Goal: Information Seeking & Learning: Learn about a topic

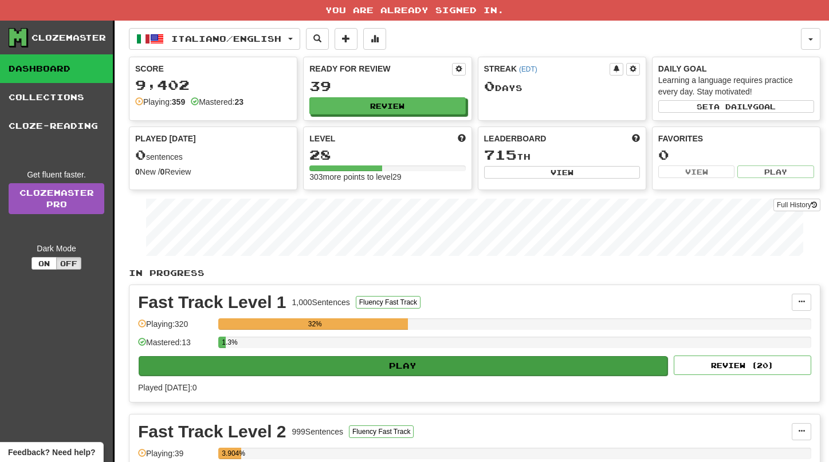
scroll to position [-1, 1]
click at [412, 369] on button "Play" at bounding box center [403, 365] width 529 height 19
select select "**"
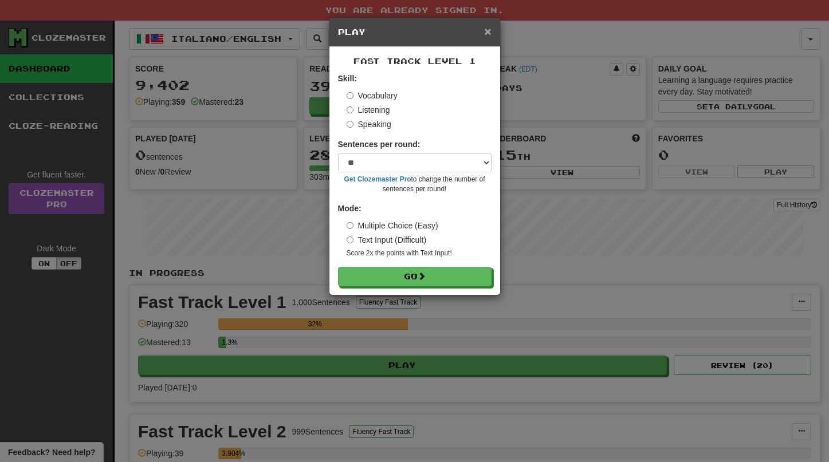
click at [487, 36] on span "×" at bounding box center [487, 31] width 7 height 13
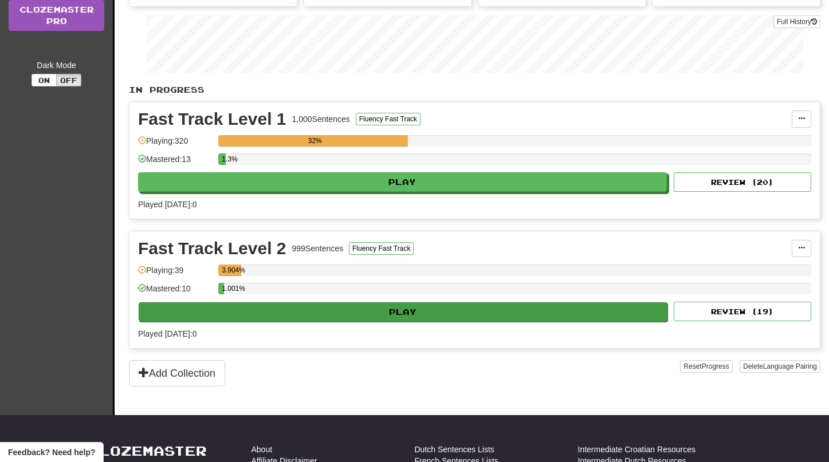
scroll to position [180, 1]
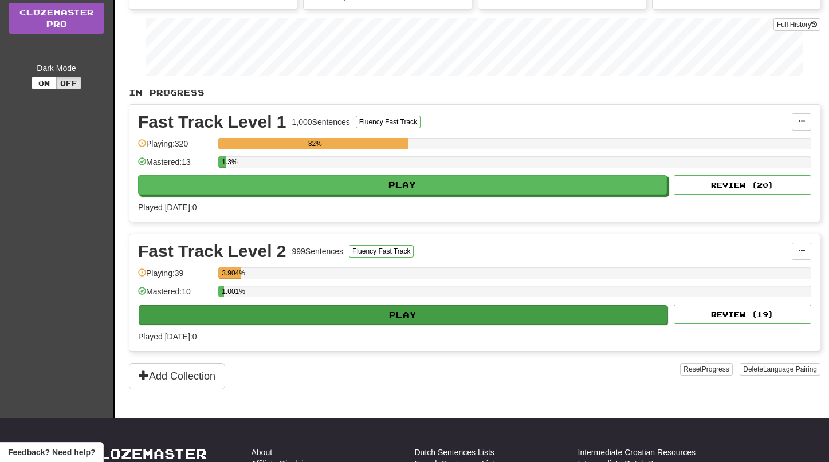
click at [391, 312] on button "Play" at bounding box center [403, 314] width 529 height 19
select select "**"
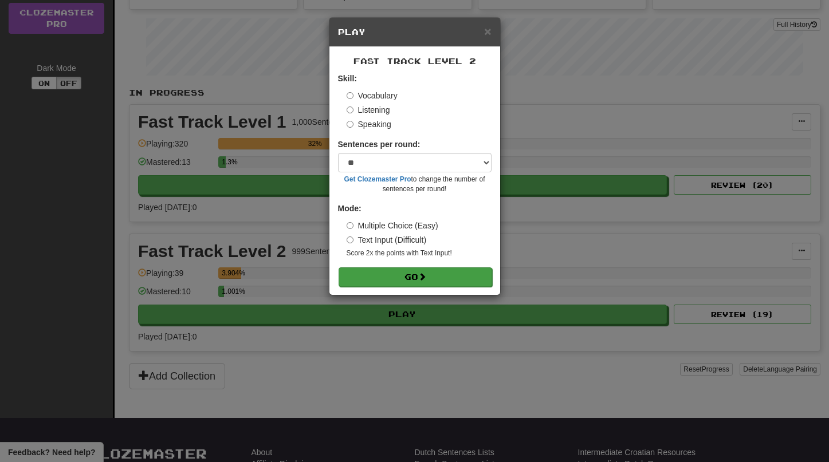
click at [412, 280] on button "Go" at bounding box center [416, 277] width 154 height 19
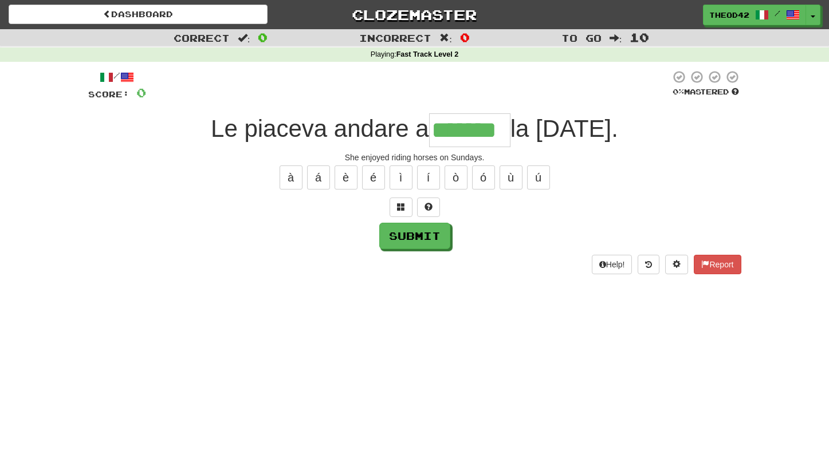
scroll to position [0, 1]
type input "*******"
click at [418, 239] on button "Submit" at bounding box center [415, 236] width 71 height 26
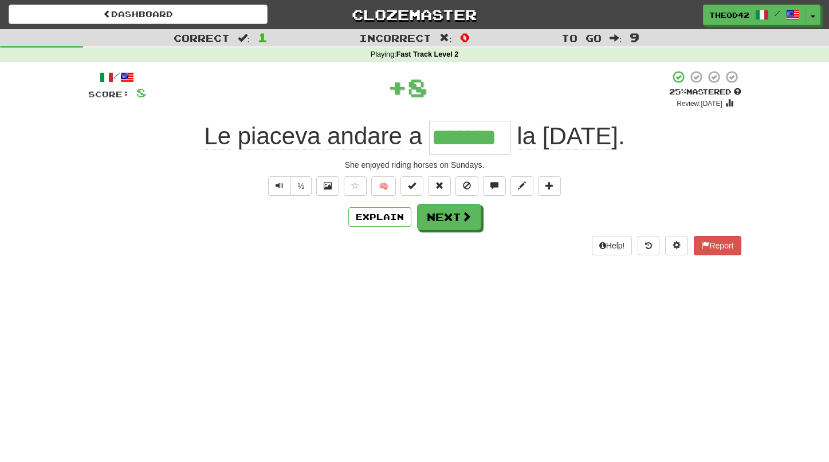
scroll to position [0, 1]
click at [450, 222] on button "Next" at bounding box center [450, 218] width 64 height 26
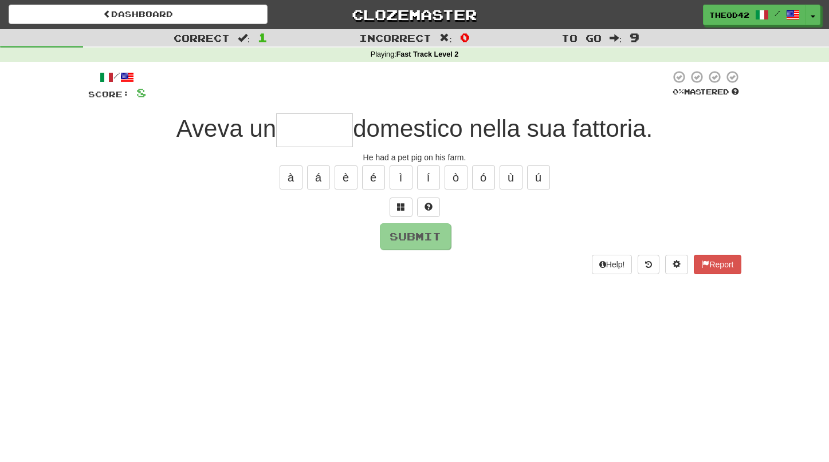
scroll to position [0, 0]
click at [400, 206] on span at bounding box center [401, 207] width 8 height 8
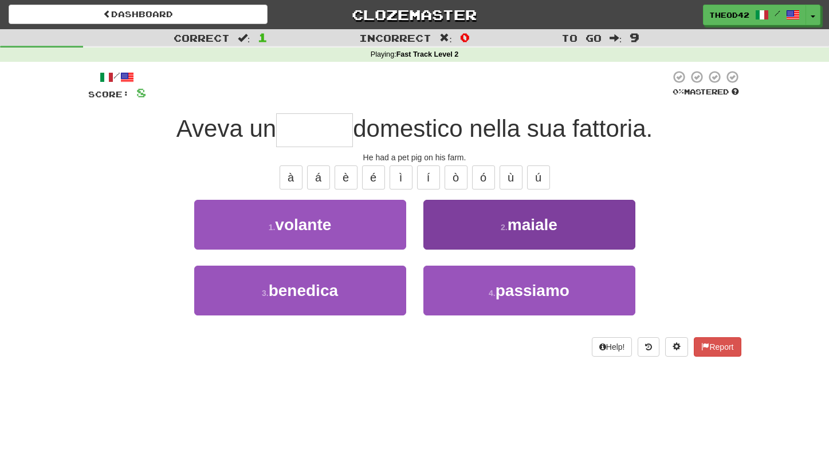
click at [547, 226] on span "maiale" at bounding box center [533, 225] width 50 height 18
type input "******"
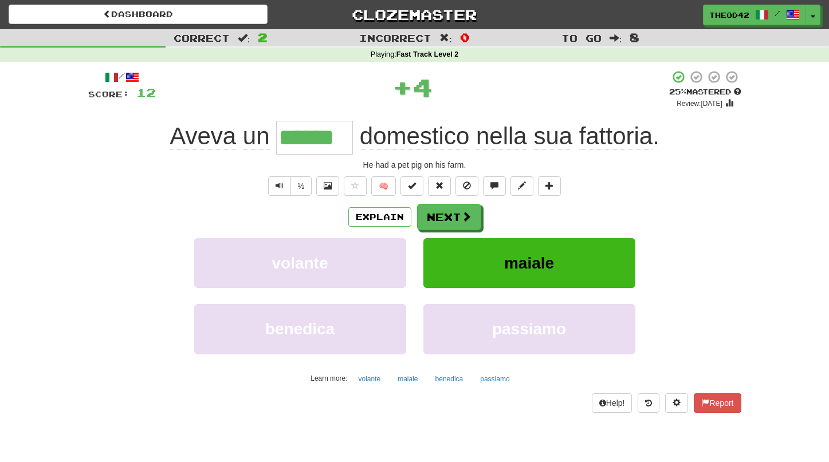
scroll to position [1, 0]
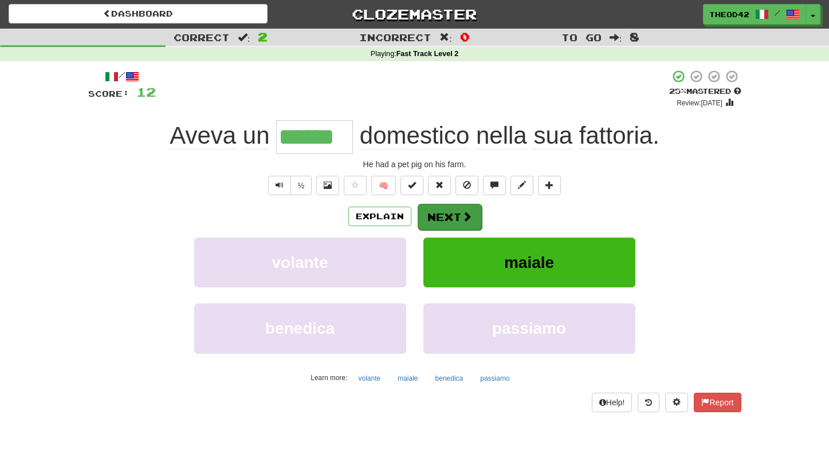
click at [454, 215] on button "Next" at bounding box center [450, 217] width 64 height 26
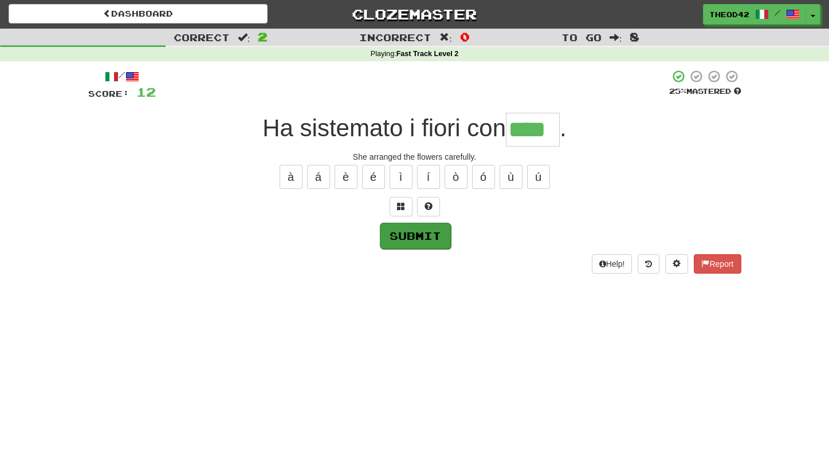
type input "****"
click at [416, 239] on button "Submit" at bounding box center [415, 236] width 71 height 26
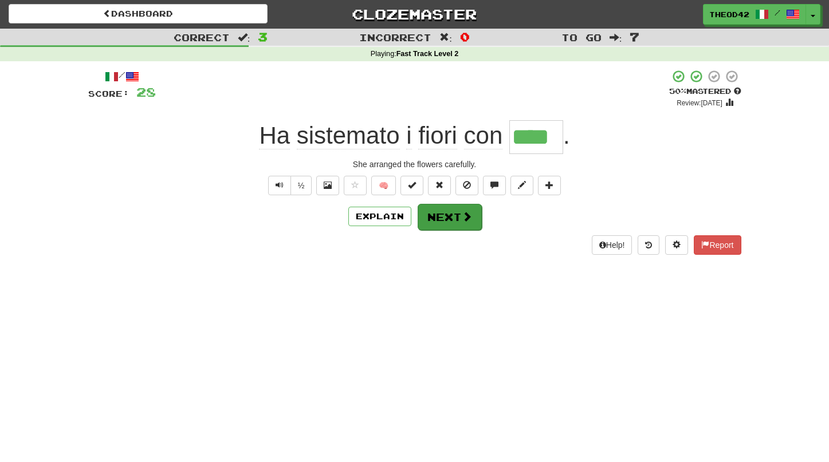
click at [453, 221] on button "Next" at bounding box center [450, 217] width 64 height 26
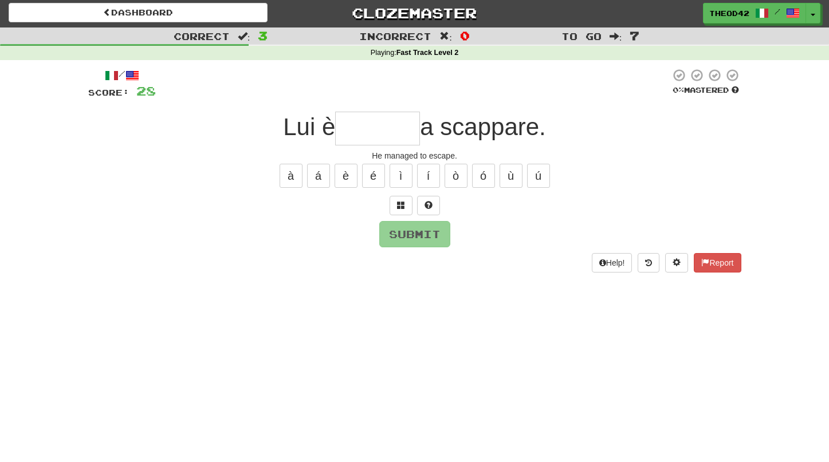
scroll to position [2, 0]
type input "*"
click at [404, 208] on span at bounding box center [401, 205] width 8 height 8
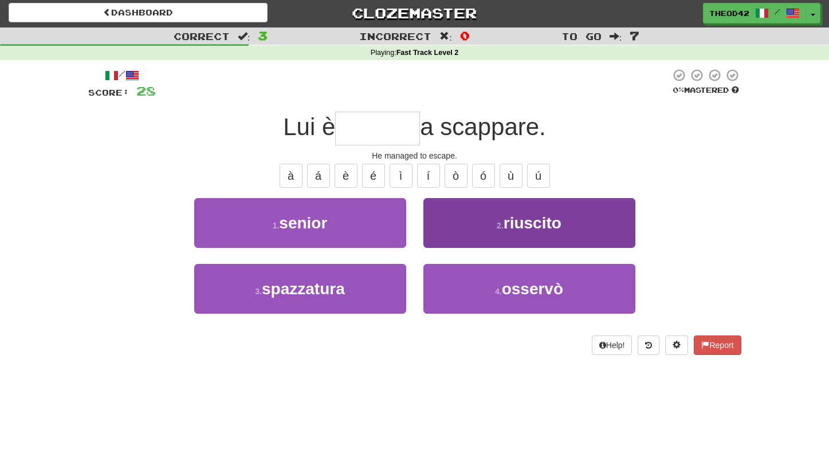
scroll to position [1, 1]
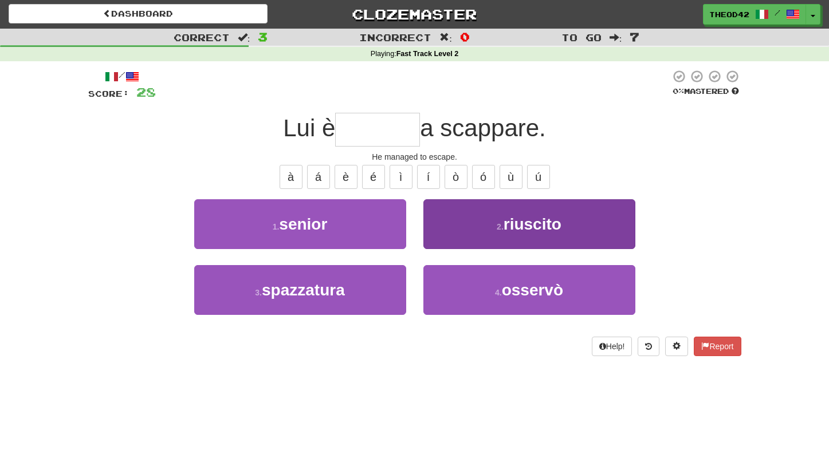
click at [534, 225] on span "riuscito" at bounding box center [533, 224] width 58 height 18
type input "********"
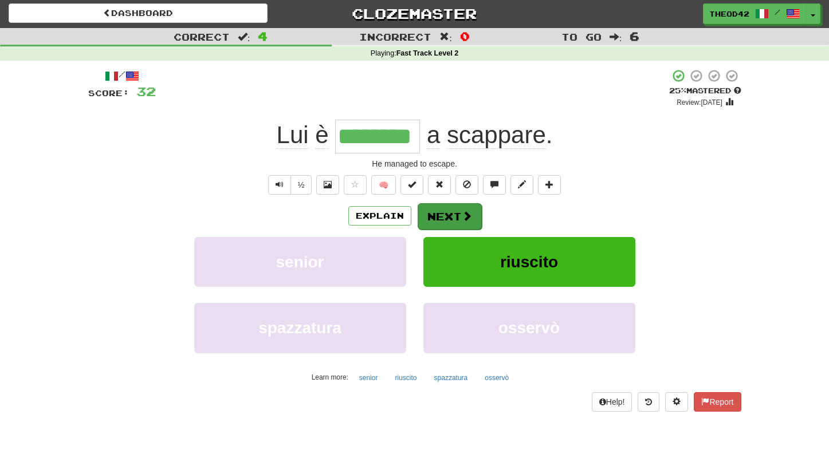
scroll to position [0, 1]
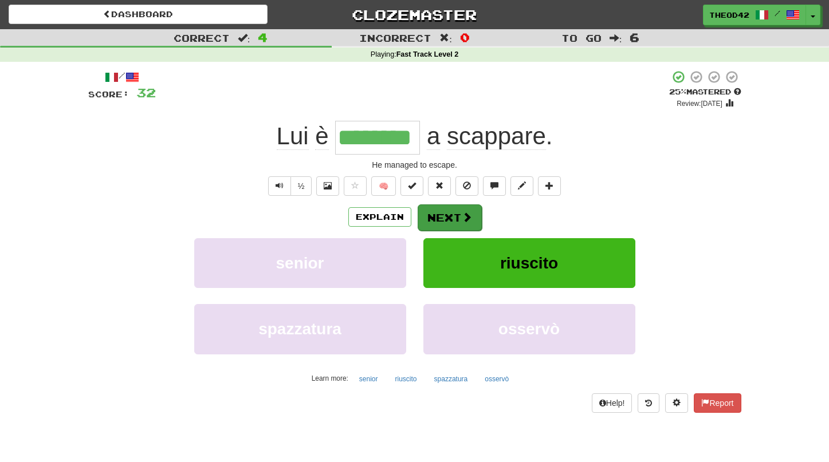
click at [447, 215] on button "Next" at bounding box center [450, 218] width 64 height 26
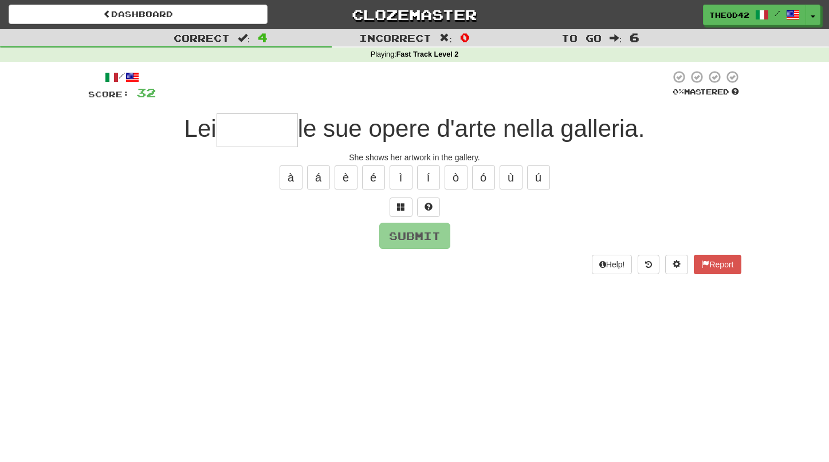
scroll to position [0, 0]
type input "******"
click at [417, 235] on button "Submit" at bounding box center [415, 236] width 71 height 26
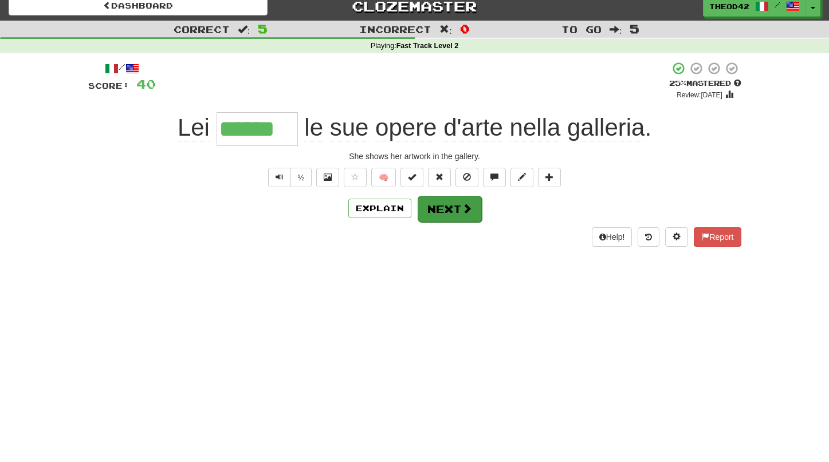
scroll to position [7, 0]
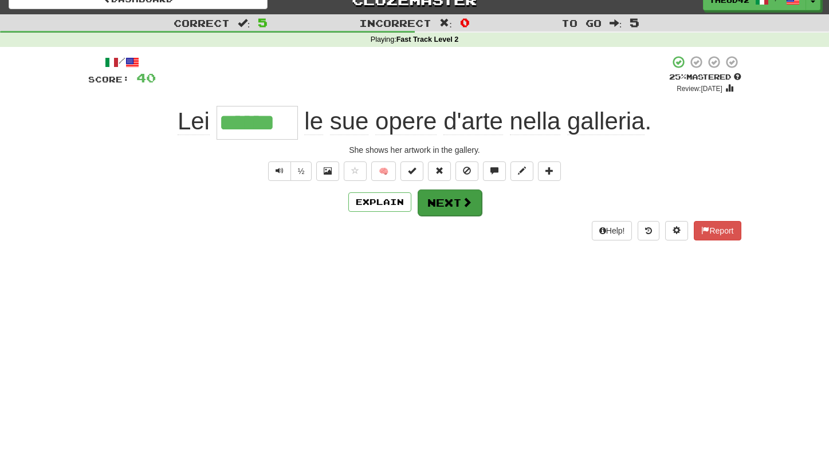
click at [449, 202] on button "Next" at bounding box center [450, 203] width 64 height 26
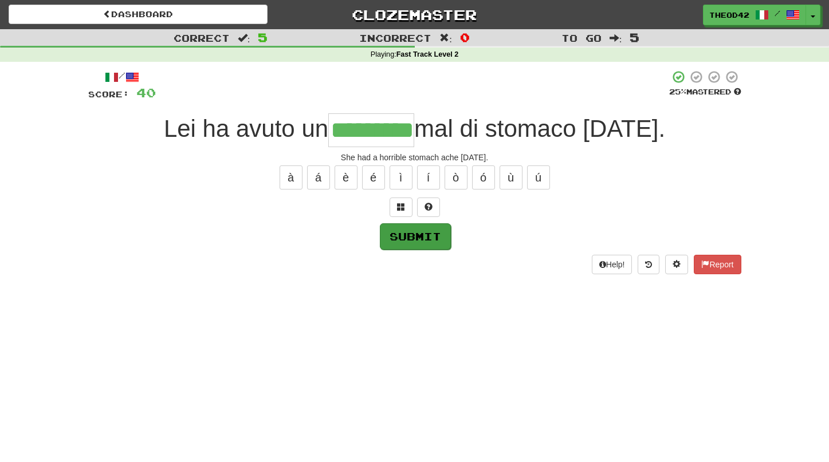
scroll to position [0, 1]
type input "*********"
click at [422, 238] on button "Submit" at bounding box center [415, 236] width 71 height 26
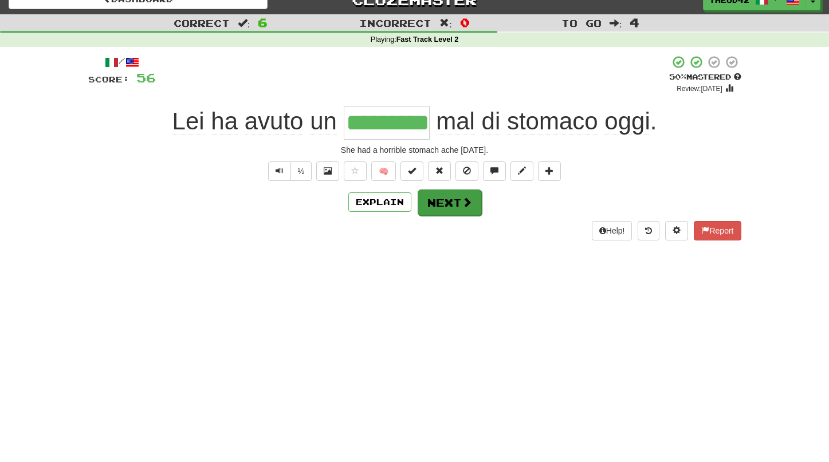
scroll to position [15, 0]
click at [453, 206] on button "Next" at bounding box center [450, 203] width 64 height 26
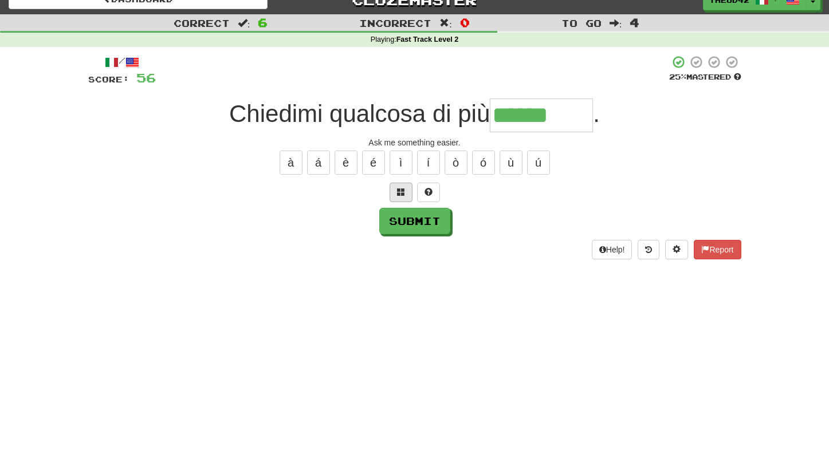
click at [399, 192] on span at bounding box center [401, 192] width 8 height 8
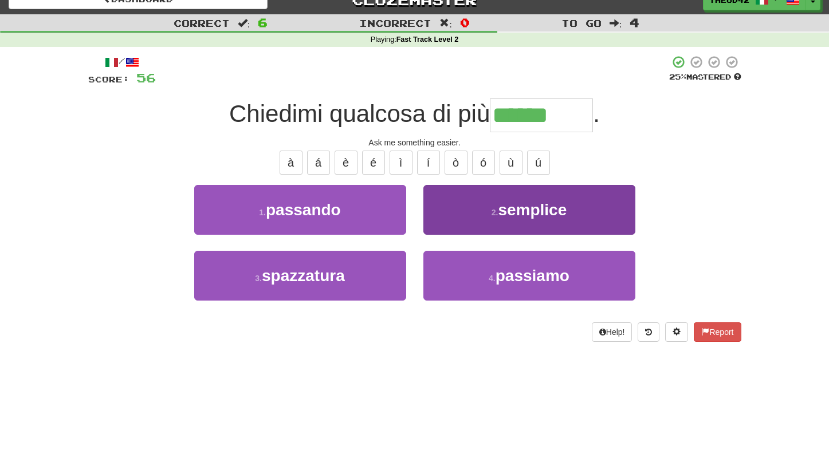
click at [529, 206] on span "semplice" at bounding box center [532, 210] width 69 height 18
type input "********"
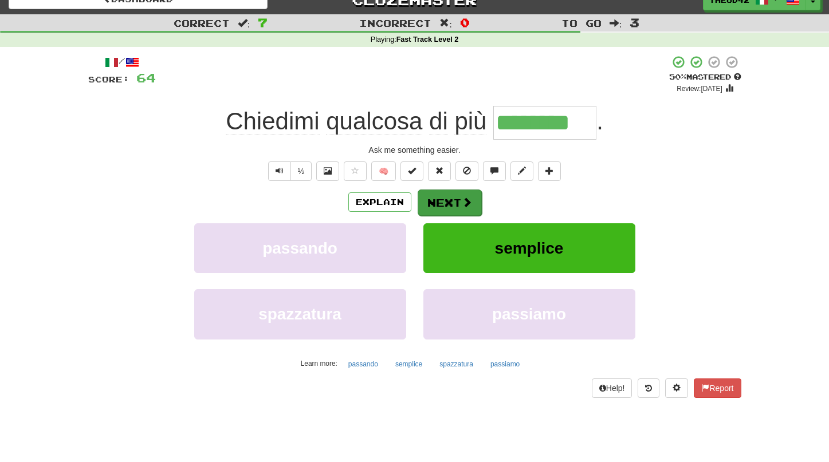
click at [455, 200] on button "Next" at bounding box center [450, 203] width 64 height 26
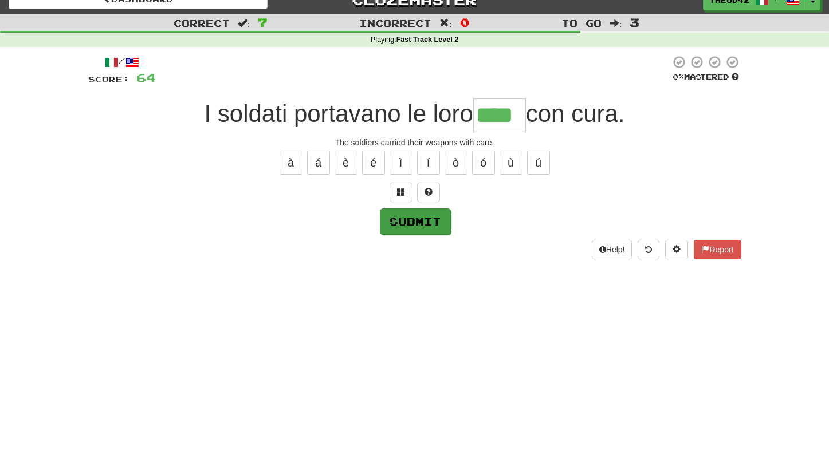
type input "****"
click at [421, 223] on button "Submit" at bounding box center [415, 222] width 71 height 26
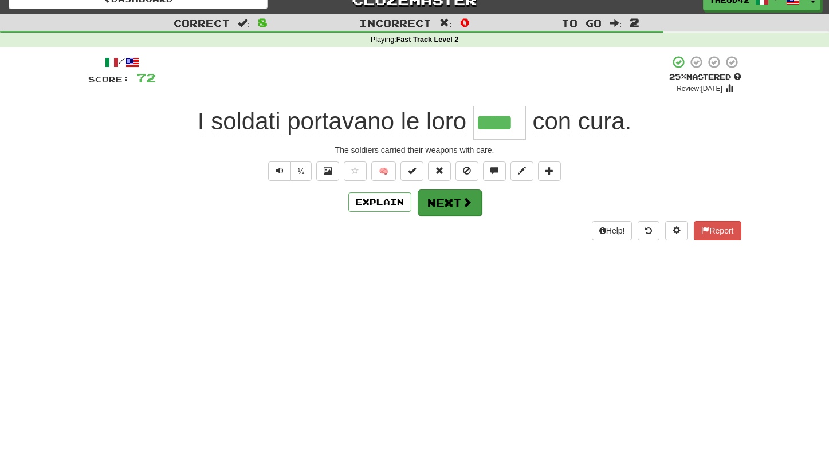
click at [448, 206] on button "Next" at bounding box center [450, 203] width 64 height 26
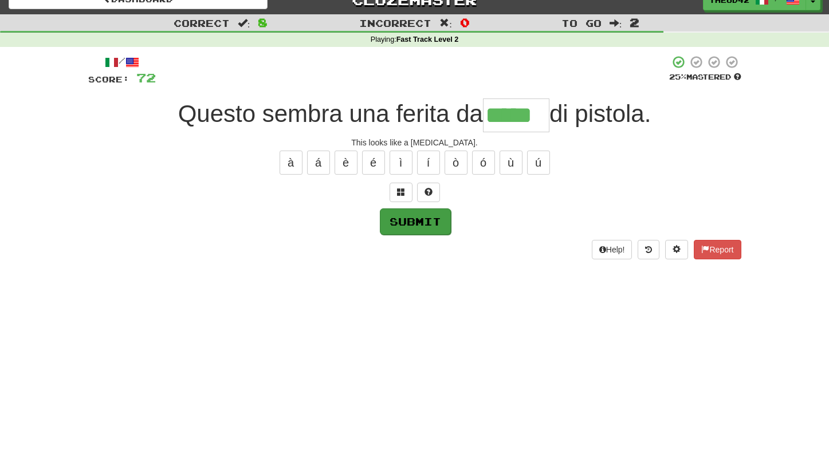
type input "*****"
click at [410, 223] on button "Submit" at bounding box center [415, 222] width 71 height 26
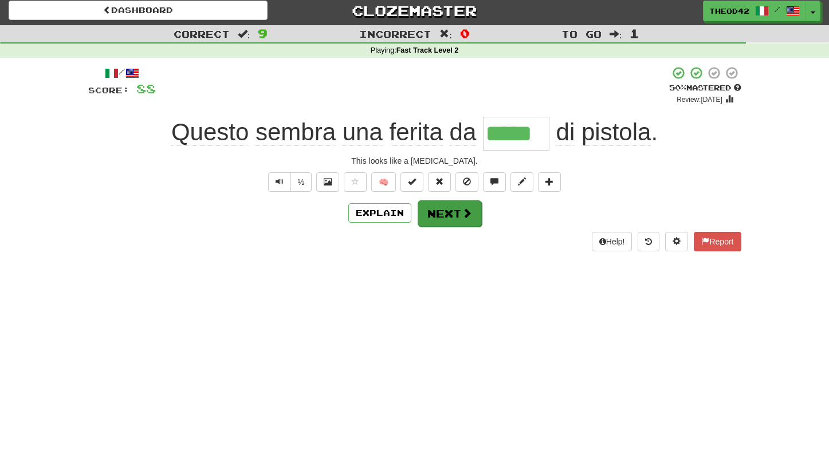
scroll to position [2, 1]
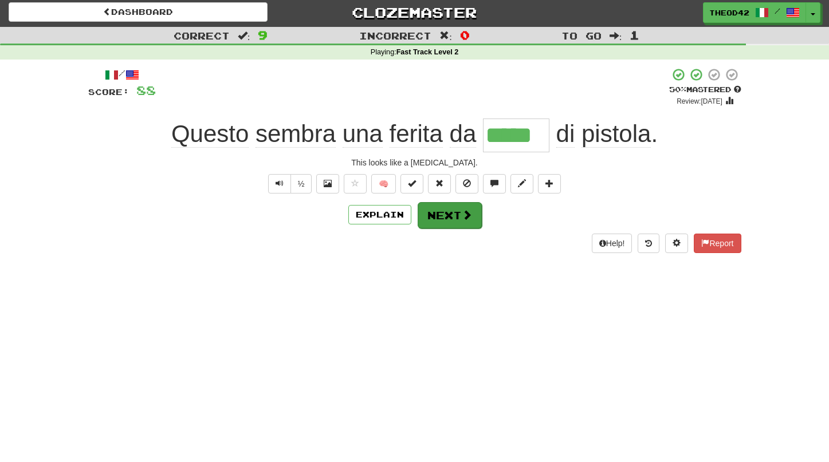
click at [457, 219] on button "Next" at bounding box center [450, 215] width 64 height 26
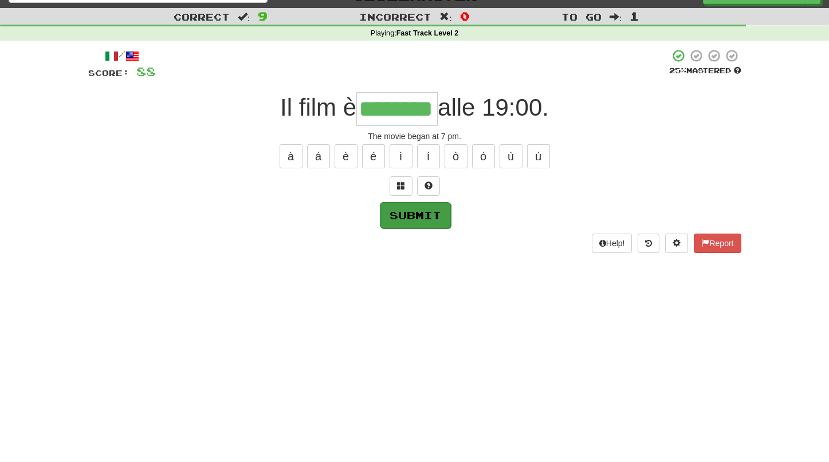
scroll to position [21, 0]
type input "********"
click at [420, 218] on button "Submit" at bounding box center [415, 216] width 71 height 26
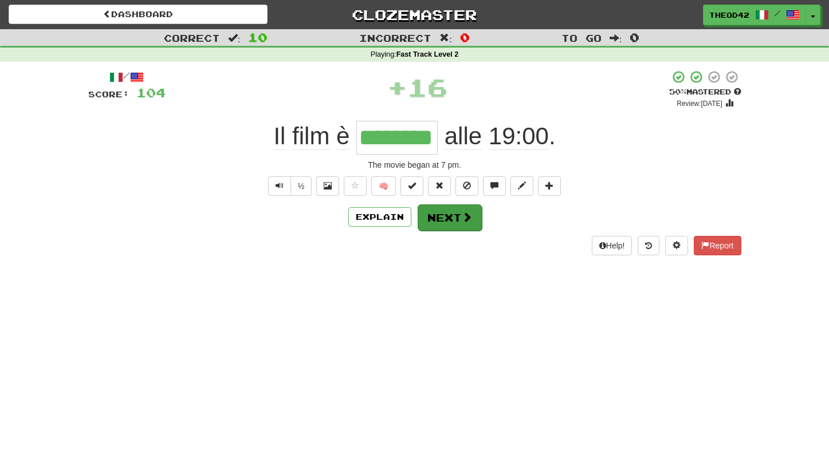
scroll to position [0, 0]
click at [456, 220] on button "Next" at bounding box center [450, 218] width 64 height 26
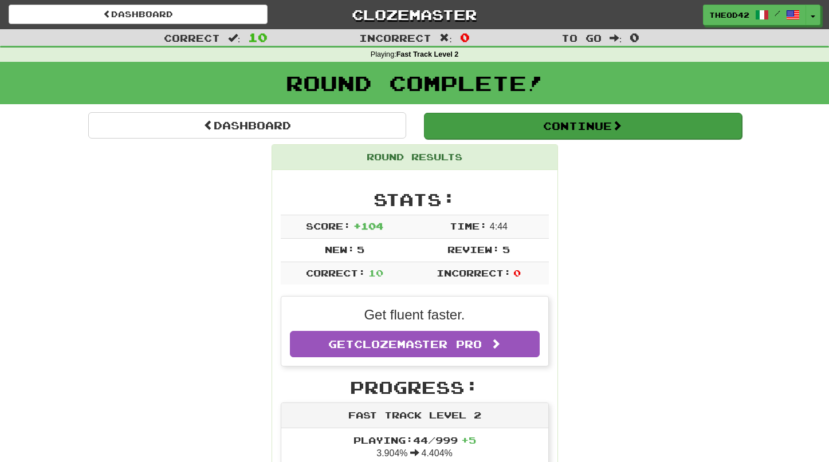
scroll to position [-1, 1]
click at [571, 127] on button "Continue" at bounding box center [583, 126] width 318 height 26
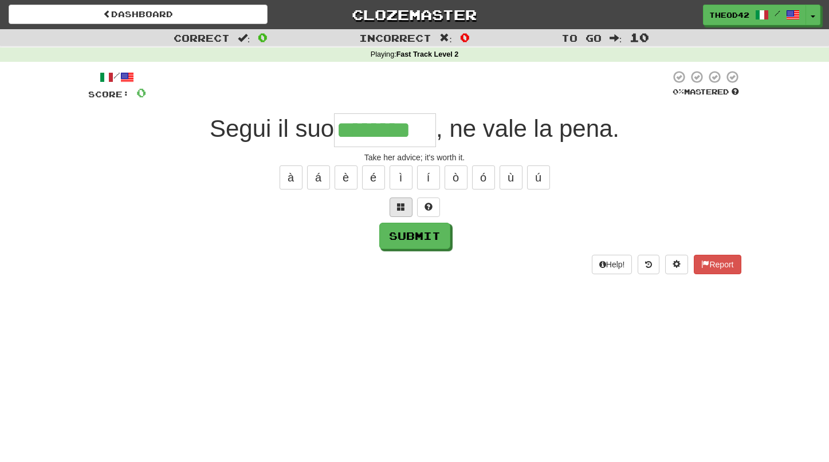
scroll to position [0, 0]
click at [401, 206] on span at bounding box center [401, 207] width 8 height 8
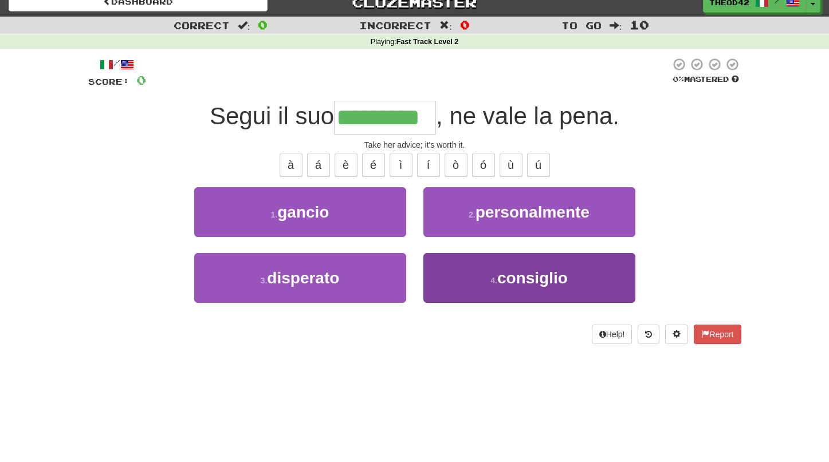
scroll to position [13, 0]
type input "*********"
click at [521, 282] on span "consiglio" at bounding box center [532, 278] width 70 height 18
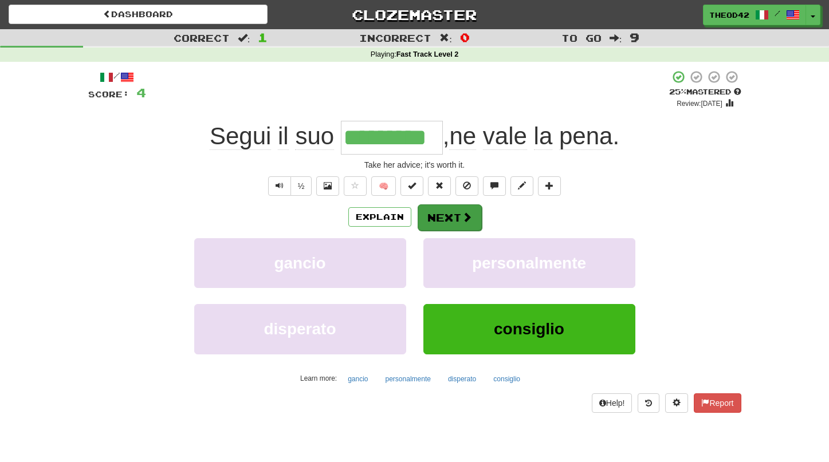
scroll to position [0, 0]
click at [462, 216] on span at bounding box center [467, 217] width 10 height 10
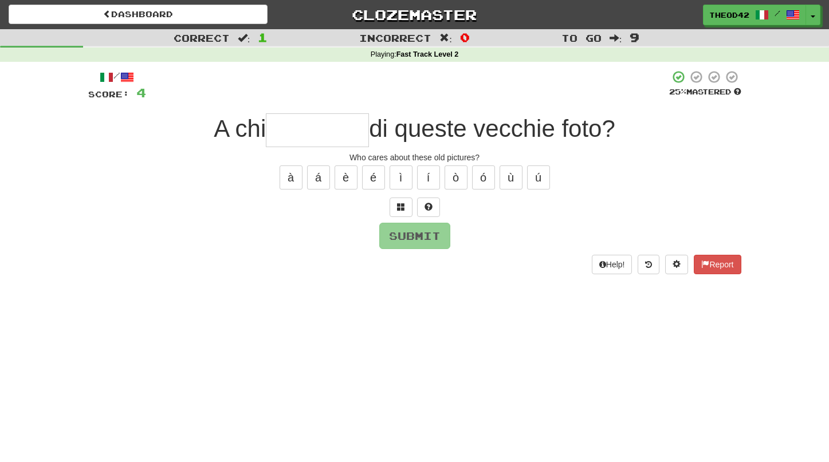
type input "*"
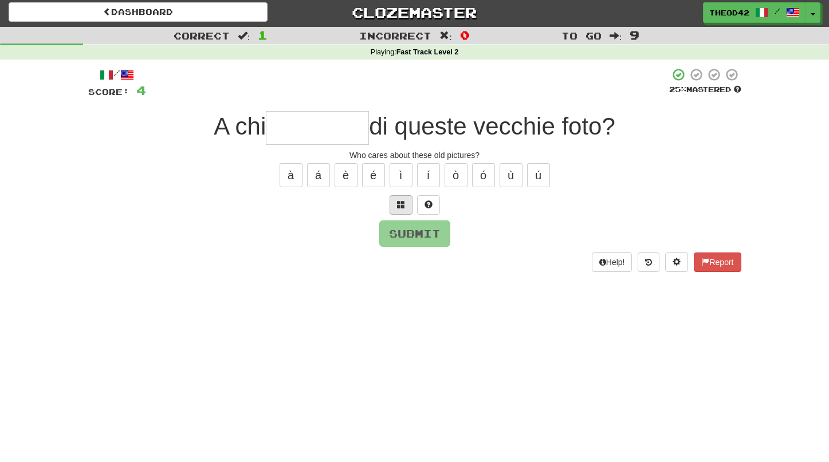
click at [405, 201] on button at bounding box center [401, 204] width 23 height 19
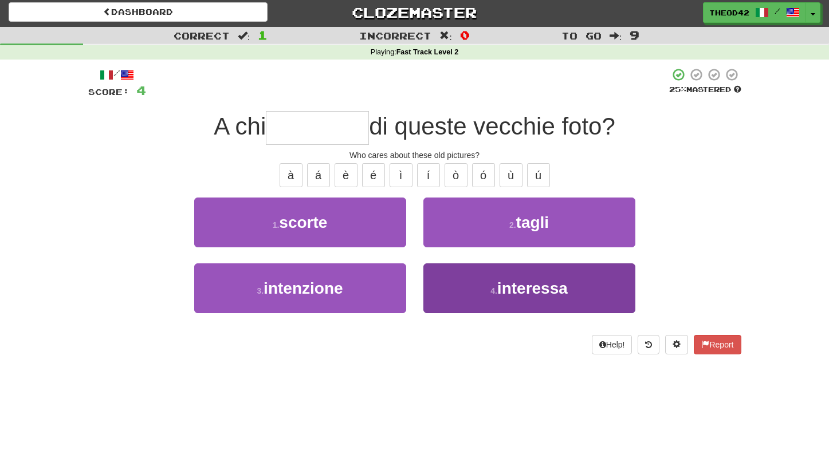
click at [534, 288] on span "interessa" at bounding box center [532, 289] width 70 height 18
type input "*********"
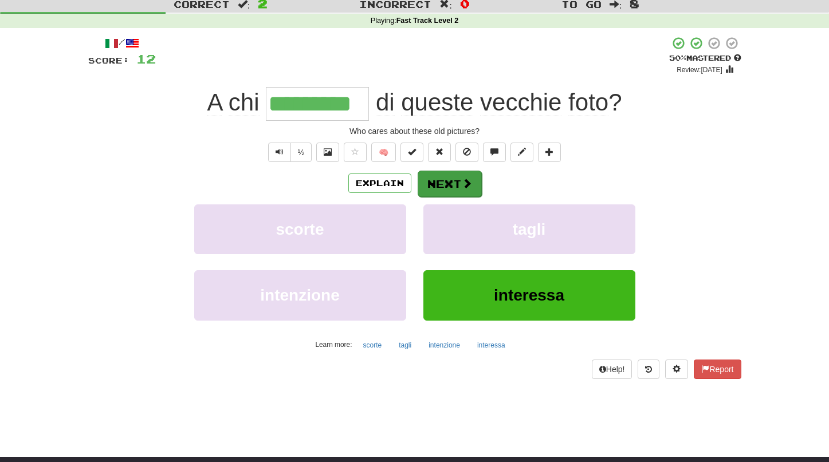
scroll to position [38, 0]
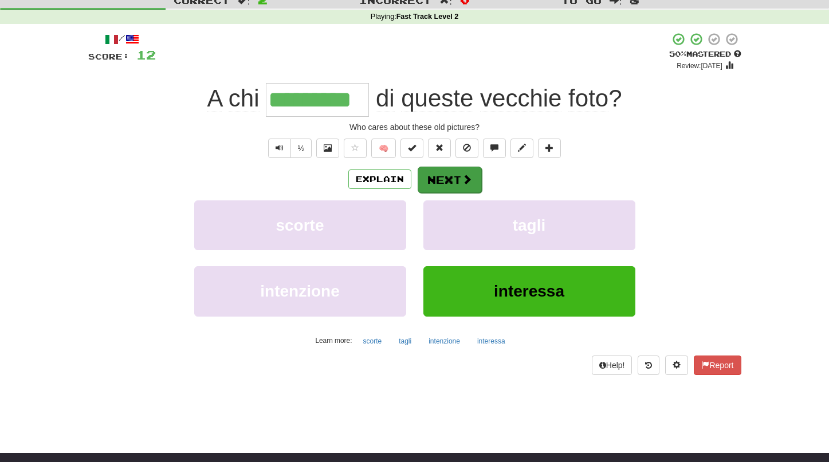
click at [451, 180] on button "Next" at bounding box center [450, 180] width 64 height 26
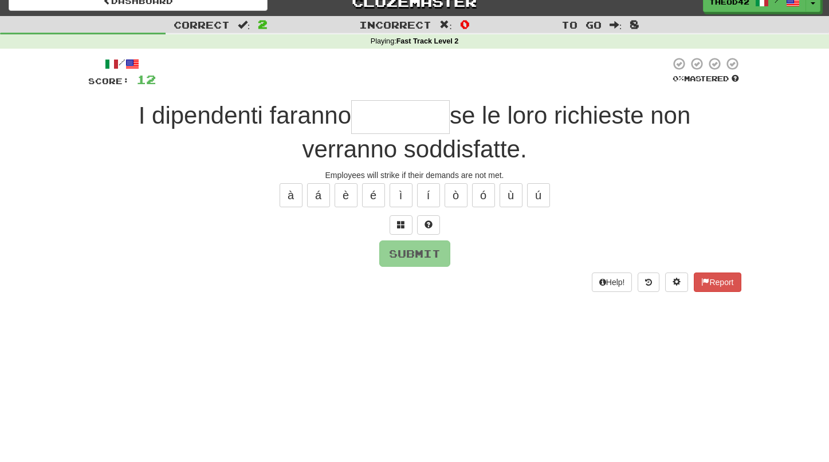
scroll to position [13, 0]
type input "*"
click at [403, 226] on span at bounding box center [401, 225] width 8 height 8
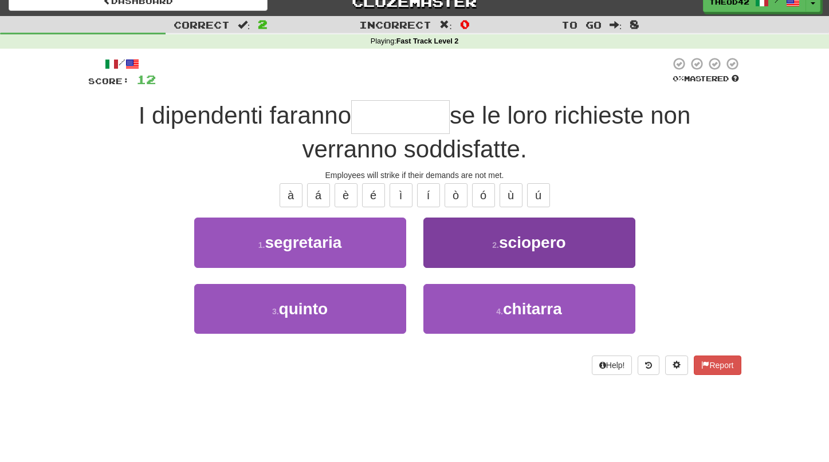
click at [536, 249] on span "sciopero" at bounding box center [532, 243] width 67 height 18
type input "********"
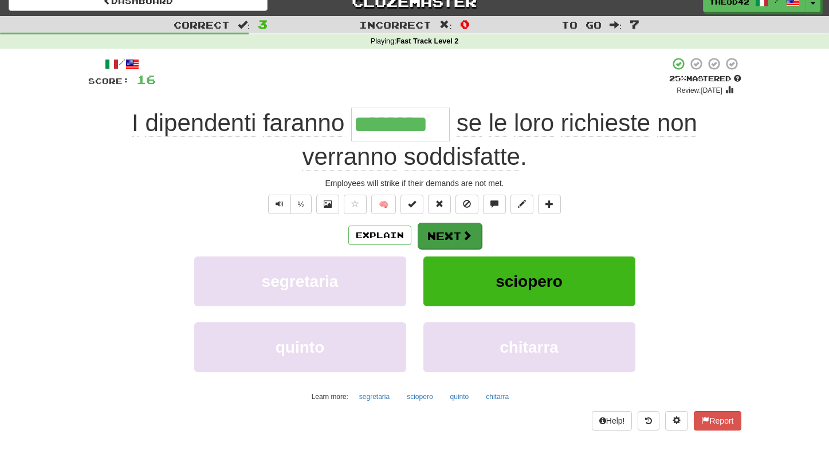
click at [447, 232] on button "Next" at bounding box center [450, 236] width 64 height 26
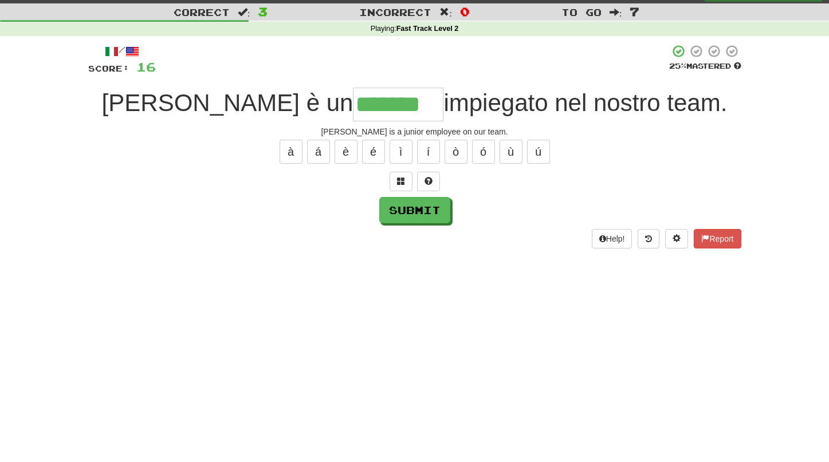
scroll to position [20, 0]
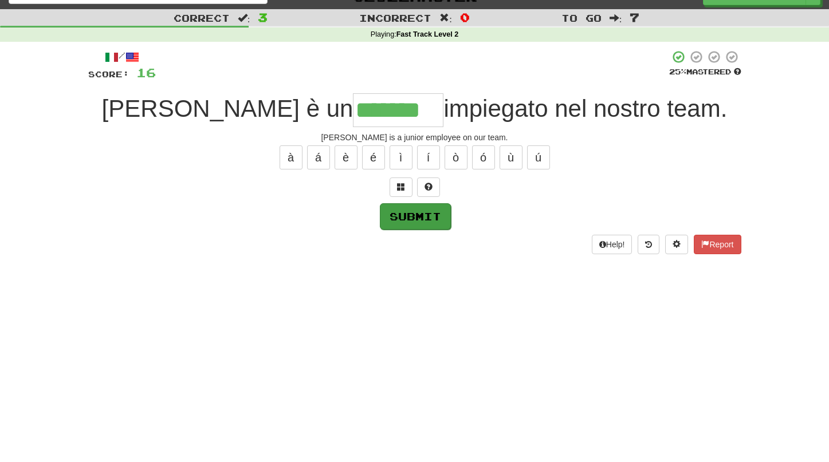
type input "*******"
click at [418, 222] on button "Submit" at bounding box center [415, 216] width 71 height 26
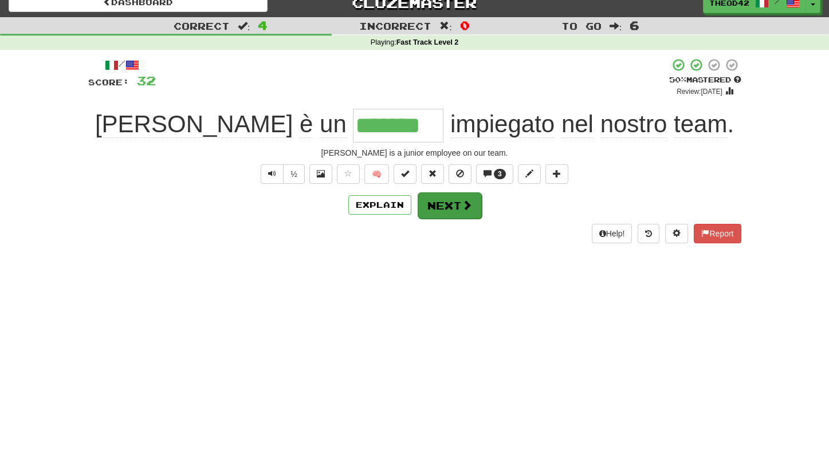
scroll to position [12, 0]
click at [449, 204] on button "Next" at bounding box center [450, 205] width 64 height 26
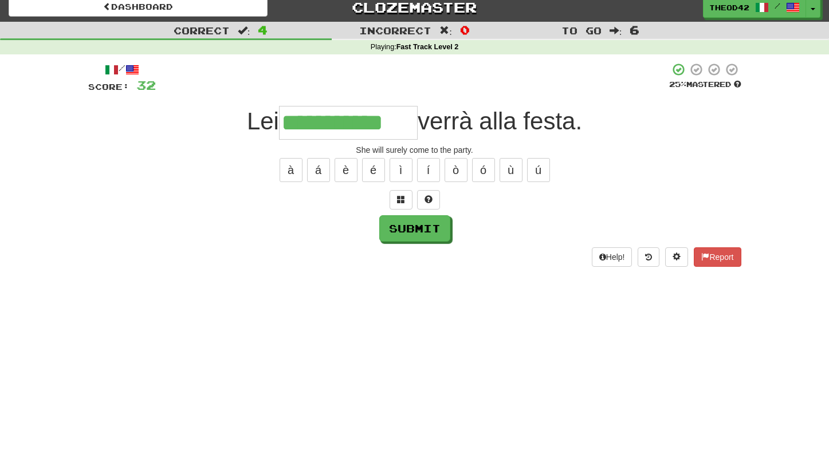
scroll to position [13, 1]
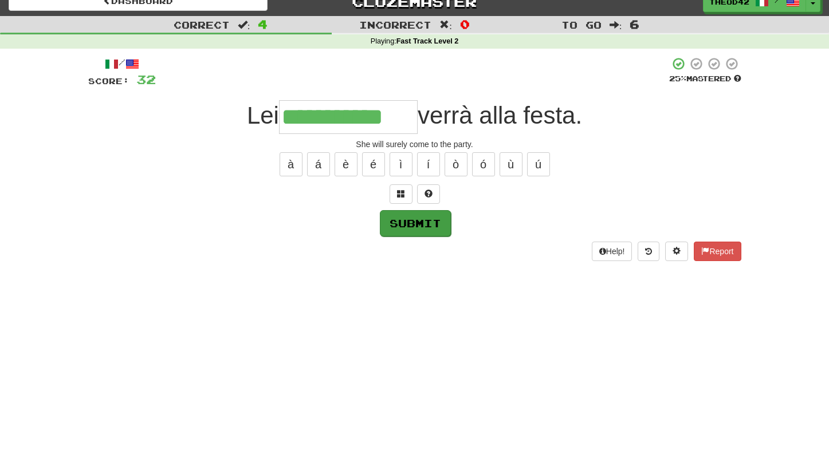
type input "**********"
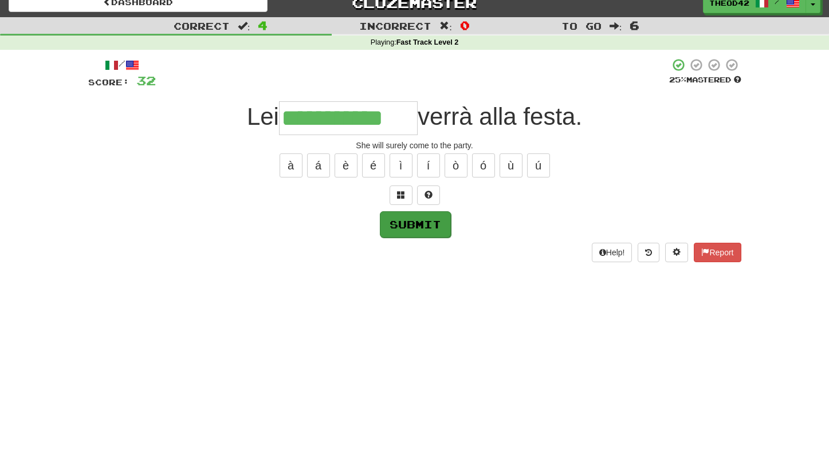
click at [418, 223] on button "Submit" at bounding box center [415, 224] width 71 height 26
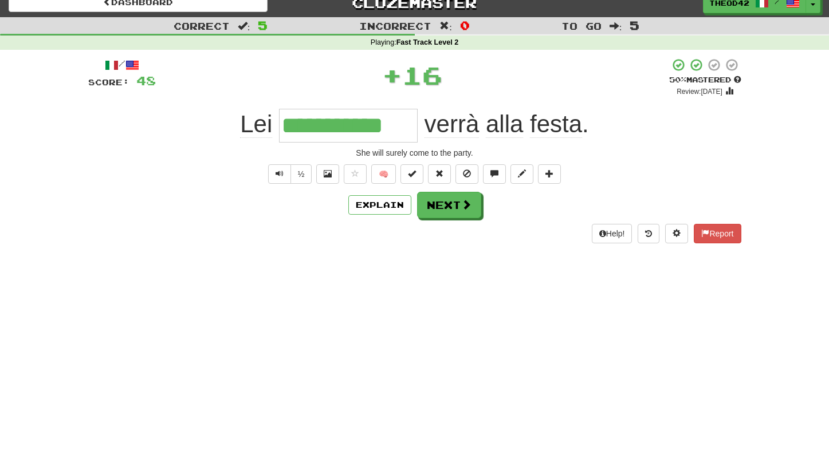
scroll to position [12, 0]
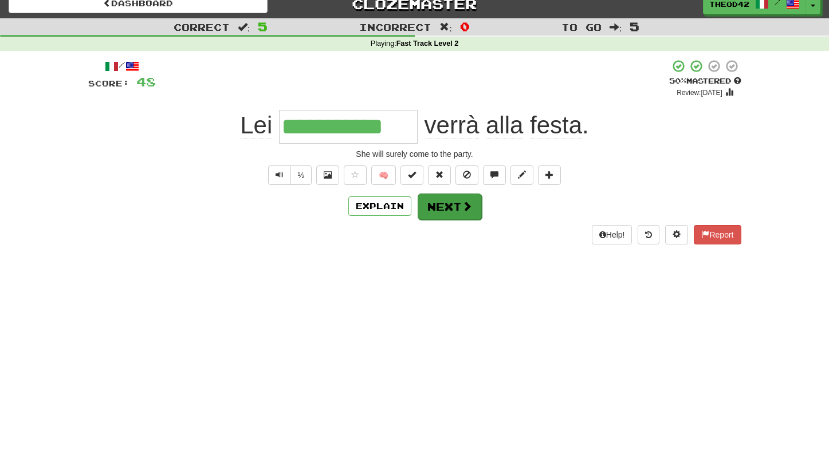
click at [452, 204] on button "Next" at bounding box center [450, 207] width 64 height 26
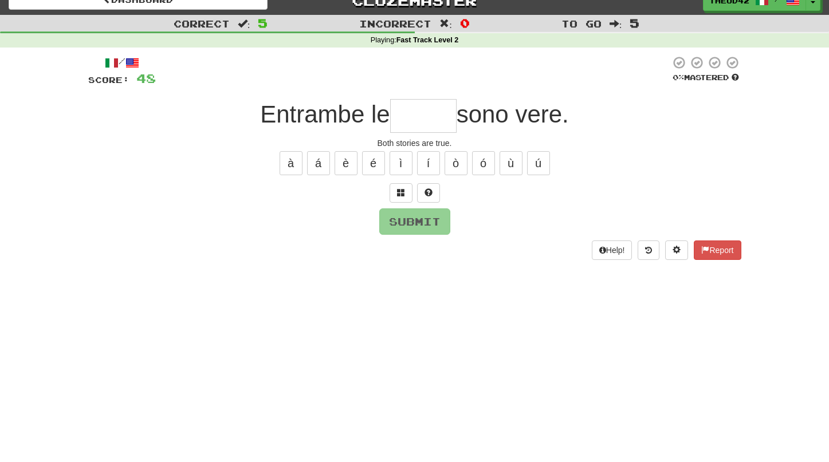
scroll to position [14, 0]
type input "*"
click at [407, 194] on button at bounding box center [401, 192] width 23 height 19
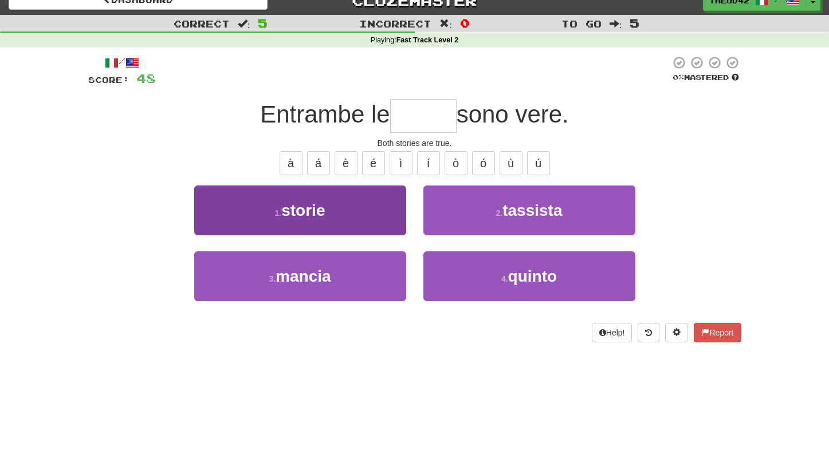
click at [344, 207] on button "1 . storie" at bounding box center [300, 211] width 212 height 50
type input "******"
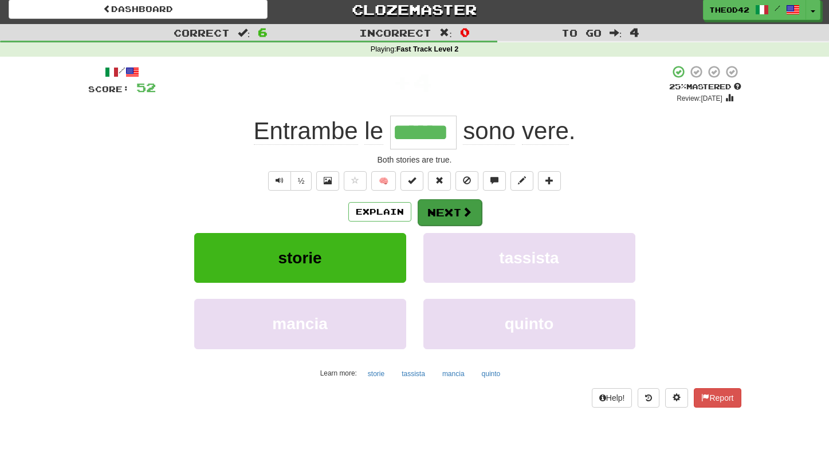
scroll to position [5, 0]
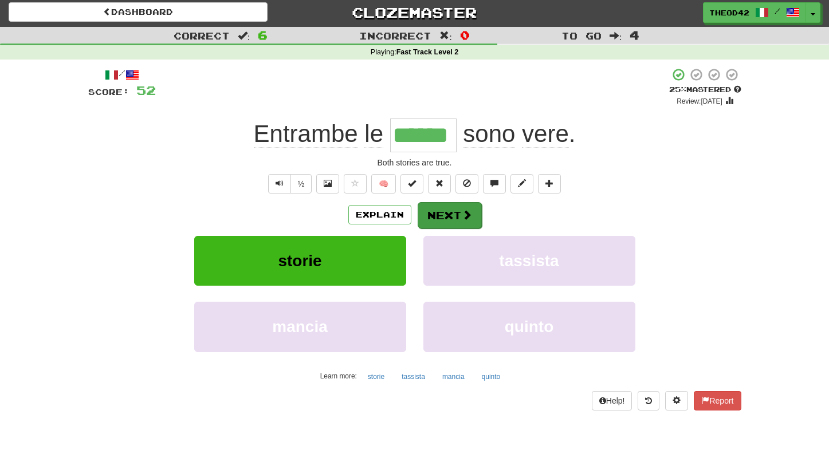
click at [451, 209] on button "Next" at bounding box center [450, 215] width 64 height 26
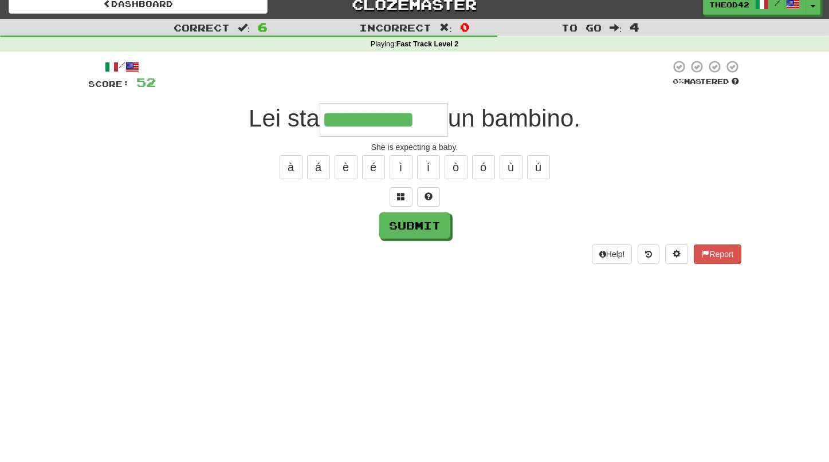
scroll to position [10, 0]
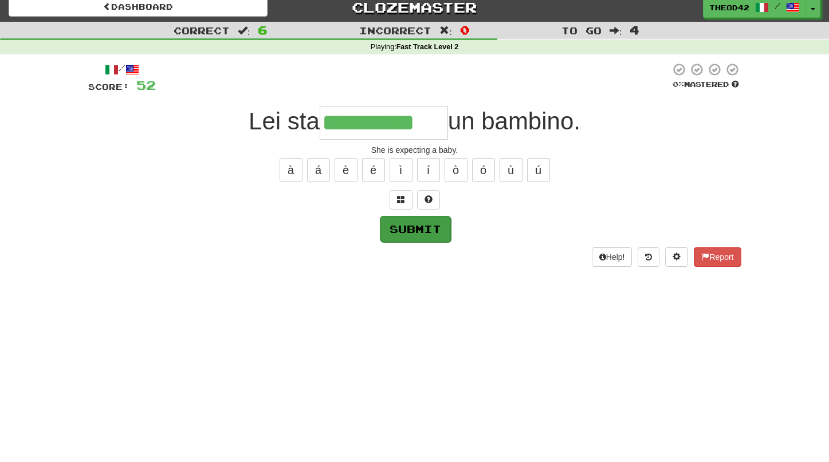
type input "**********"
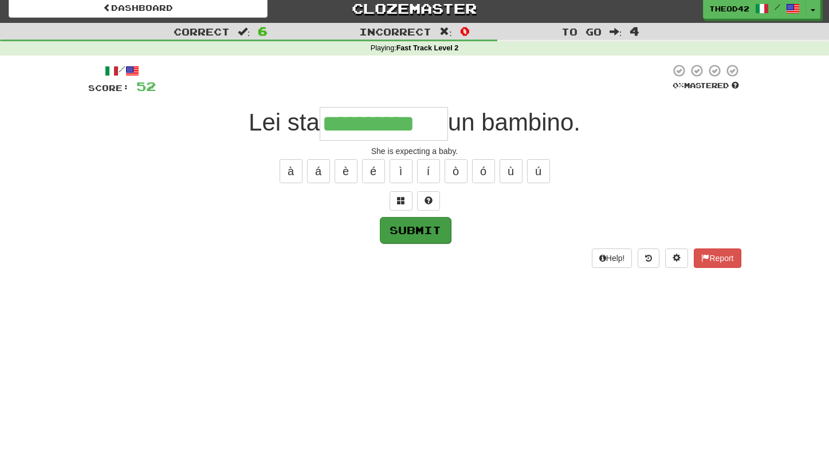
click at [409, 222] on button "Submit" at bounding box center [415, 230] width 71 height 26
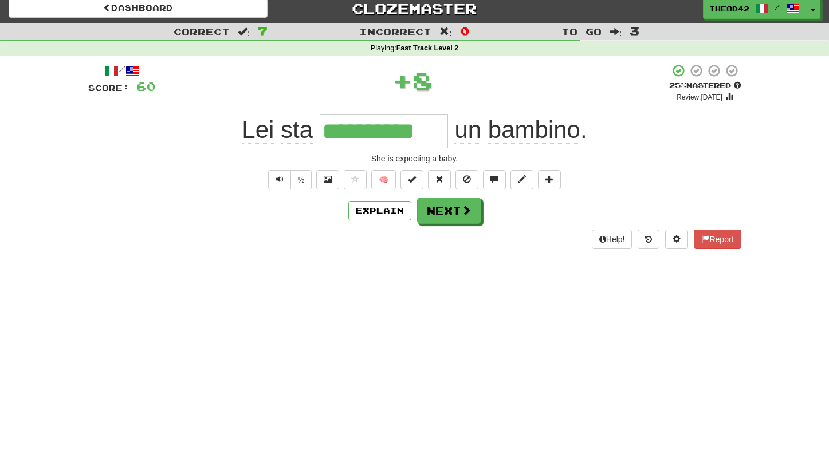
scroll to position [9, 0]
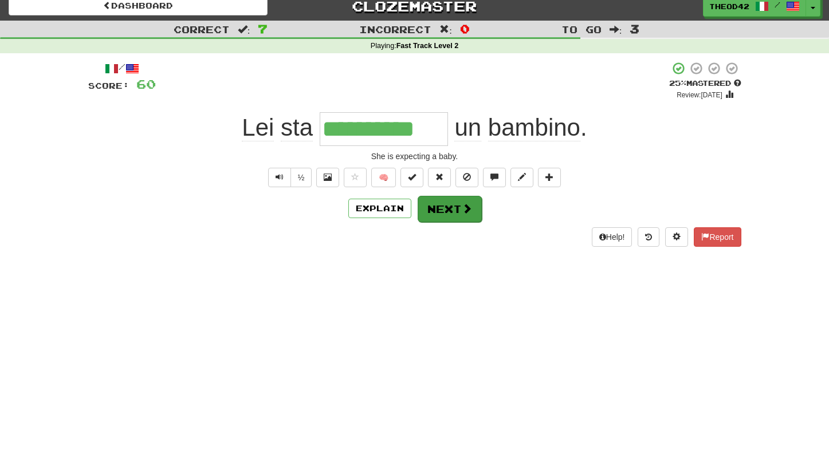
click at [453, 210] on button "Next" at bounding box center [450, 209] width 64 height 26
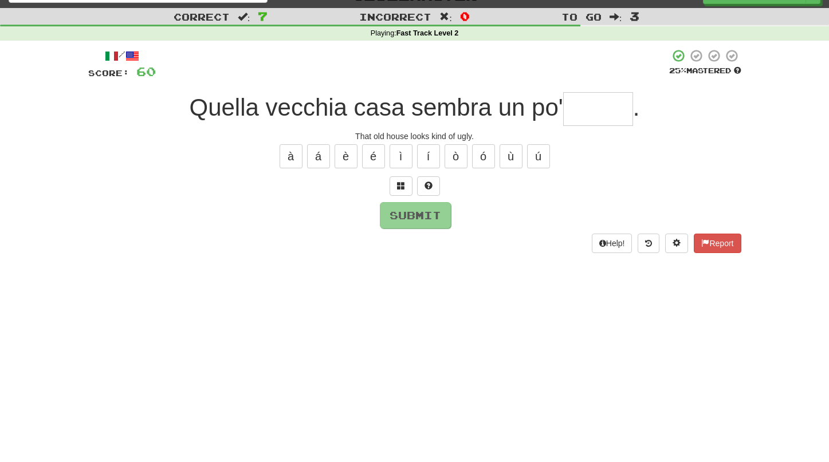
scroll to position [28, 0]
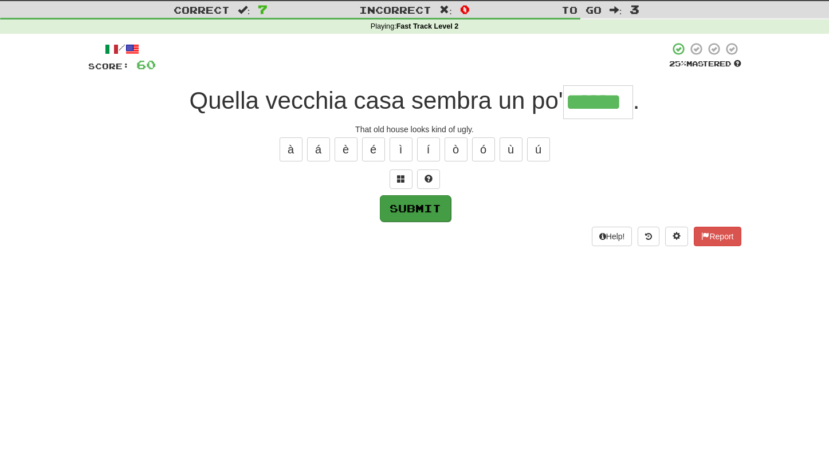
type input "******"
click at [416, 214] on button "Submit" at bounding box center [415, 208] width 71 height 26
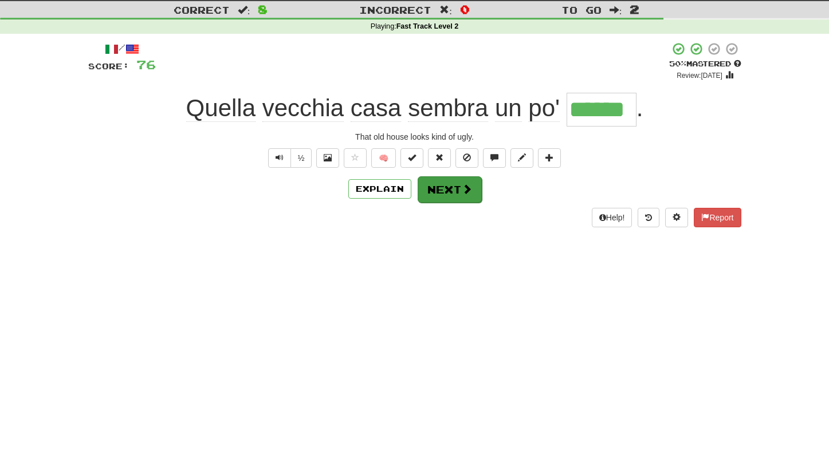
click at [452, 191] on button "Next" at bounding box center [450, 189] width 64 height 26
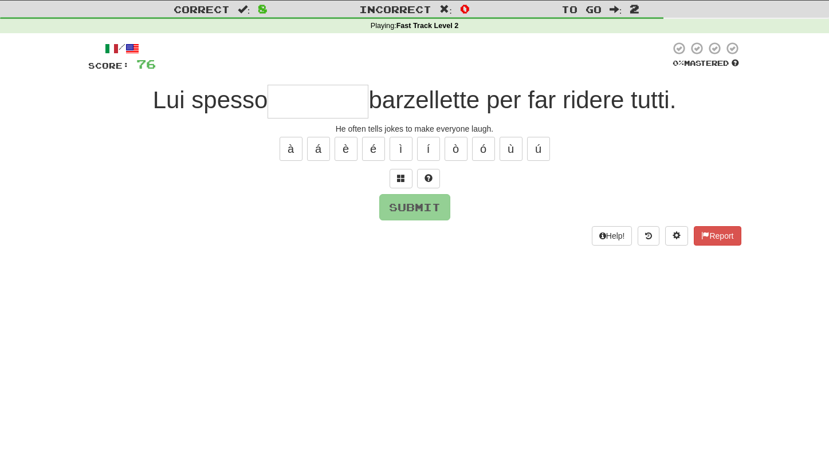
scroll to position [29, 0]
type input "*"
click at [403, 177] on span at bounding box center [401, 178] width 8 height 8
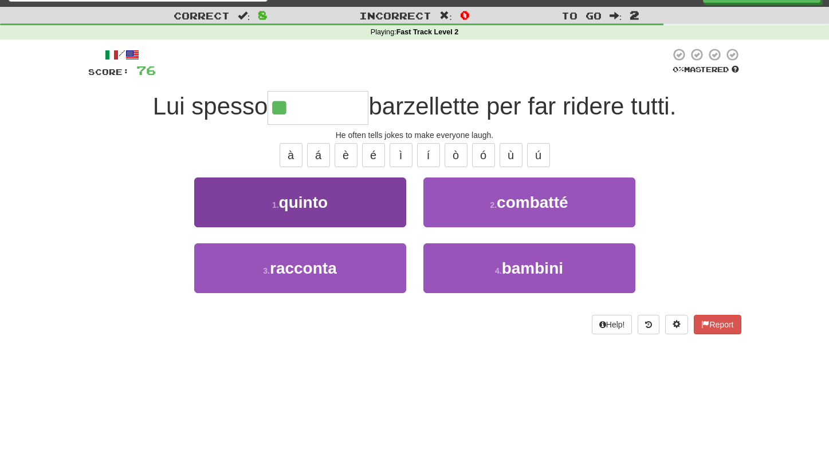
scroll to position [25, 0]
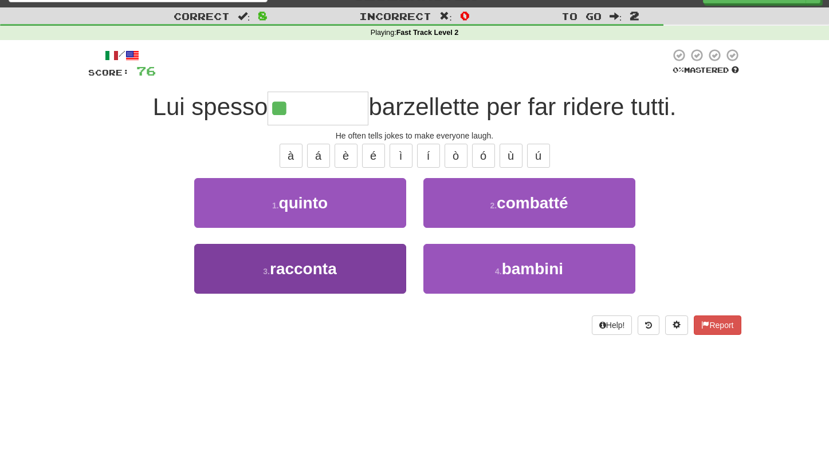
click at [311, 266] on span "racconta" at bounding box center [303, 269] width 67 height 18
type input "********"
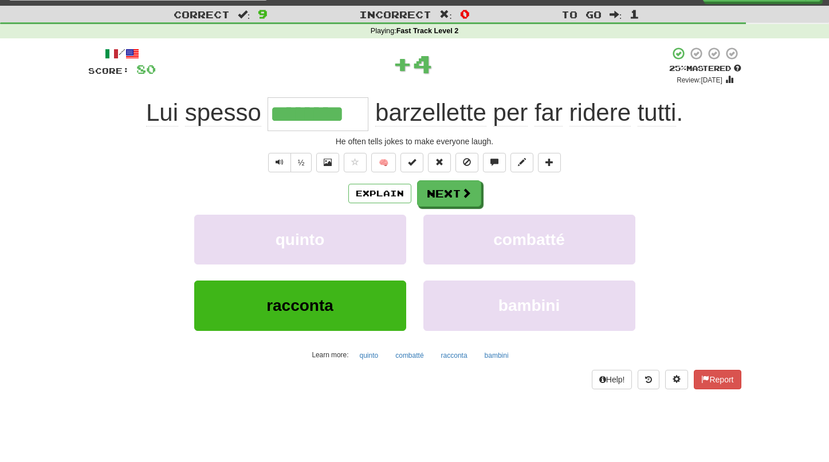
scroll to position [23, 0]
click at [284, 160] on button "Text-to-speech controls" at bounding box center [279, 162] width 23 height 19
click at [462, 193] on span at bounding box center [467, 193] width 10 height 10
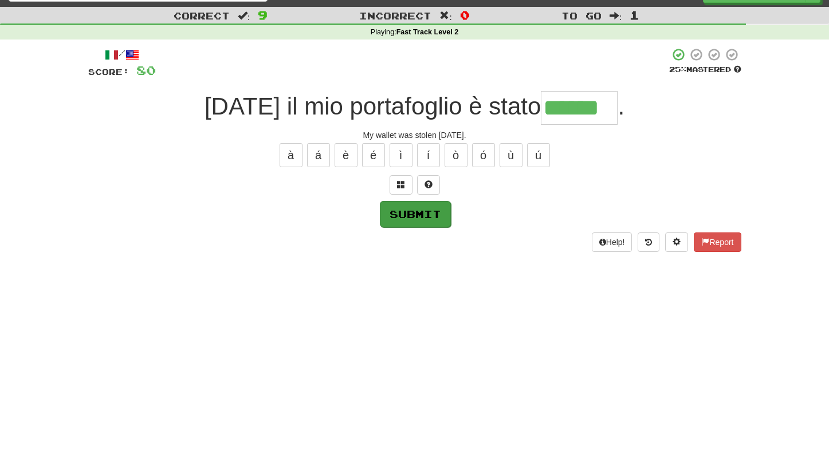
scroll to position [13, 0]
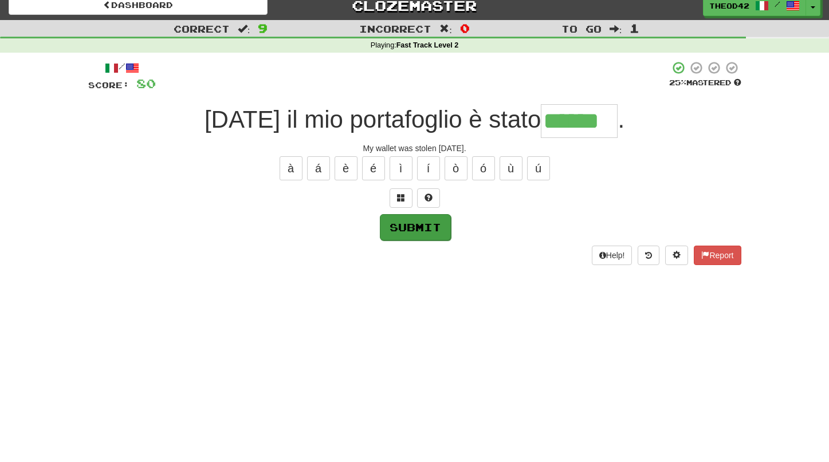
type input "******"
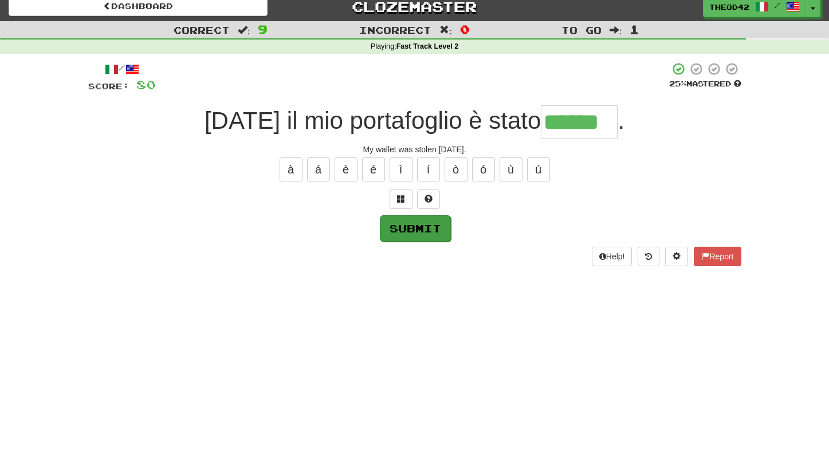
scroll to position [7, 1]
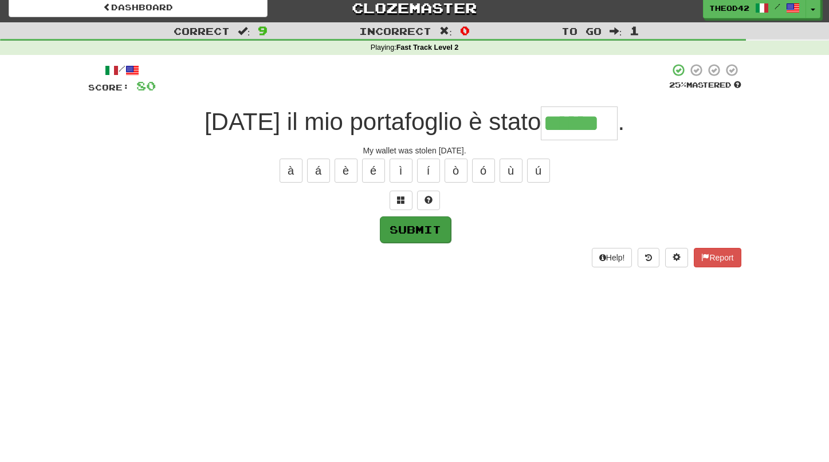
click at [417, 216] on div "Submit" at bounding box center [414, 229] width 653 height 26
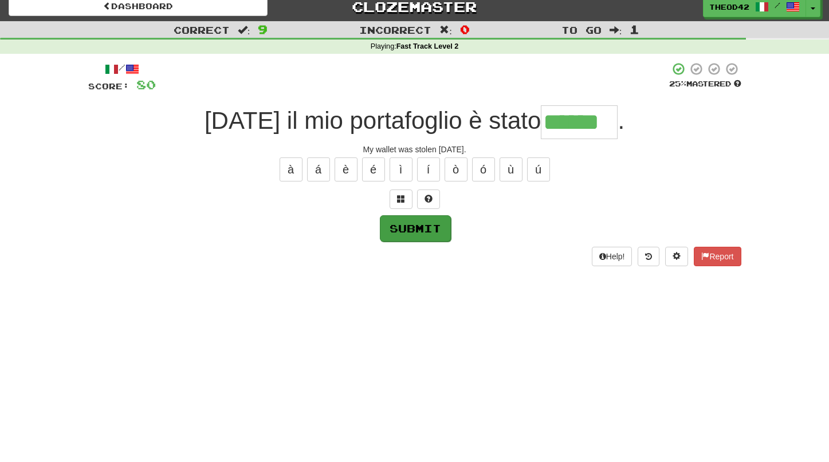
click at [419, 226] on button "Submit" at bounding box center [415, 228] width 71 height 26
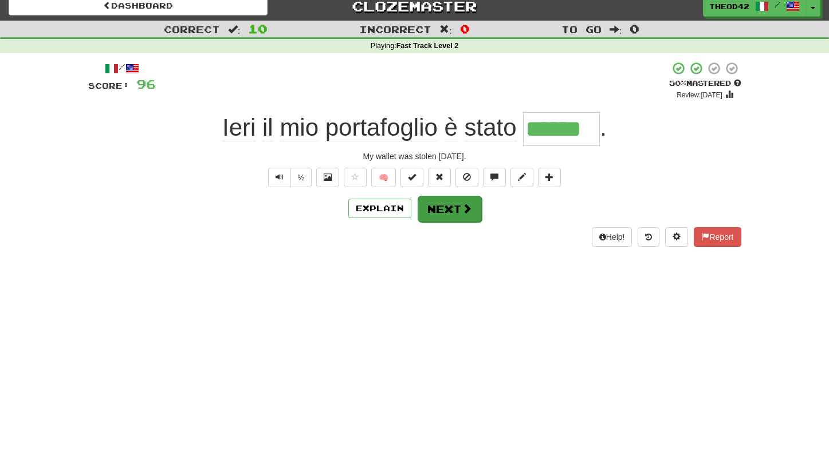
scroll to position [6, 1]
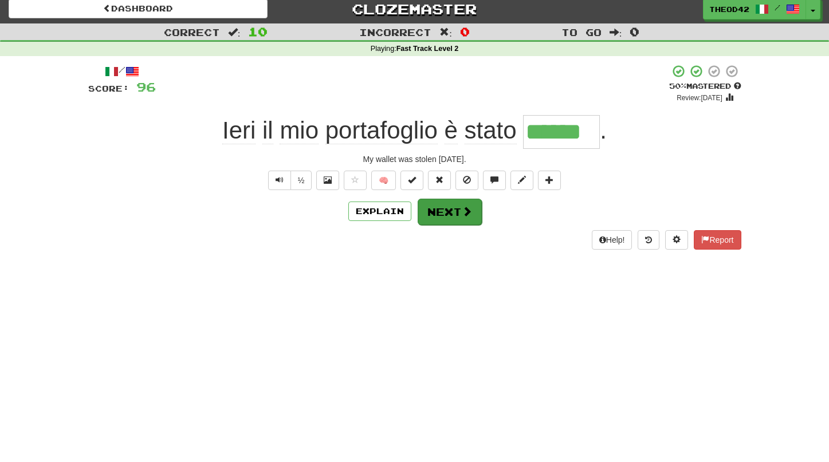
click at [457, 210] on button "Next" at bounding box center [450, 212] width 64 height 26
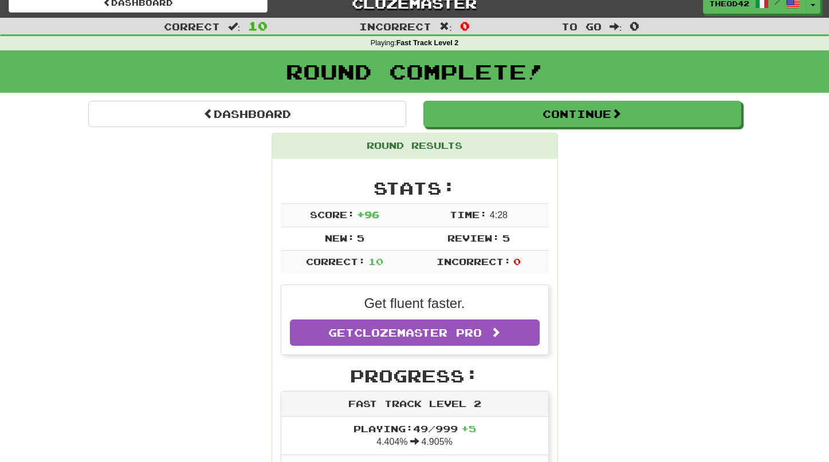
scroll to position [11, 1]
